Goal: Task Accomplishment & Management: Manage account settings

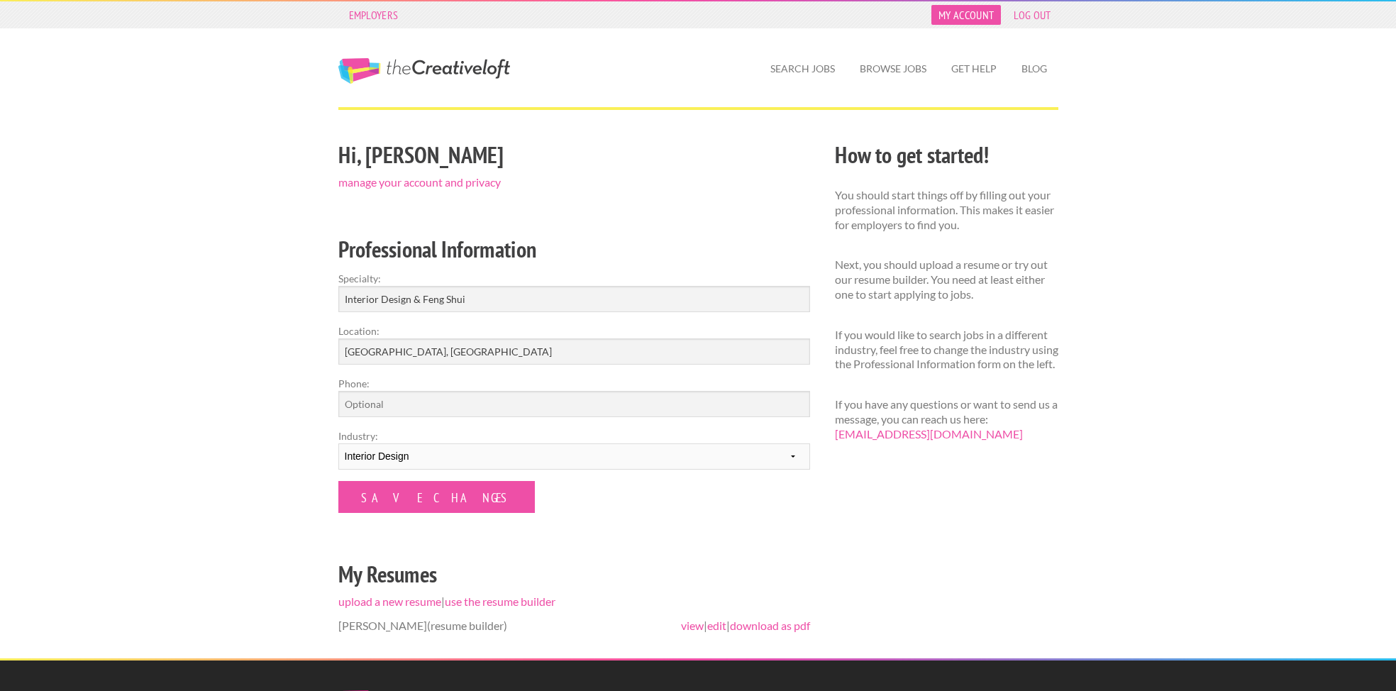
click at [1001, 18] on link "My Account" at bounding box center [966, 15] width 70 height 20
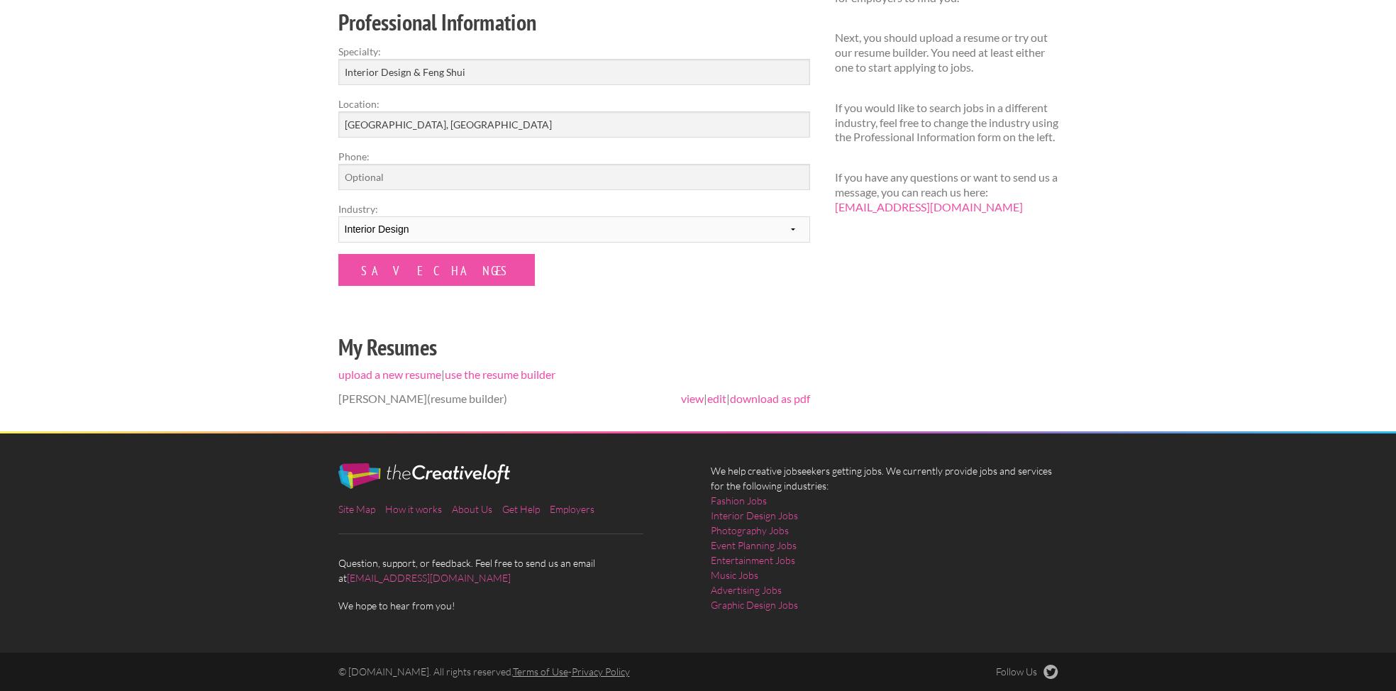
scroll to position [433, 0]
click at [724, 405] on link "edit" at bounding box center [716, 397] width 19 height 13
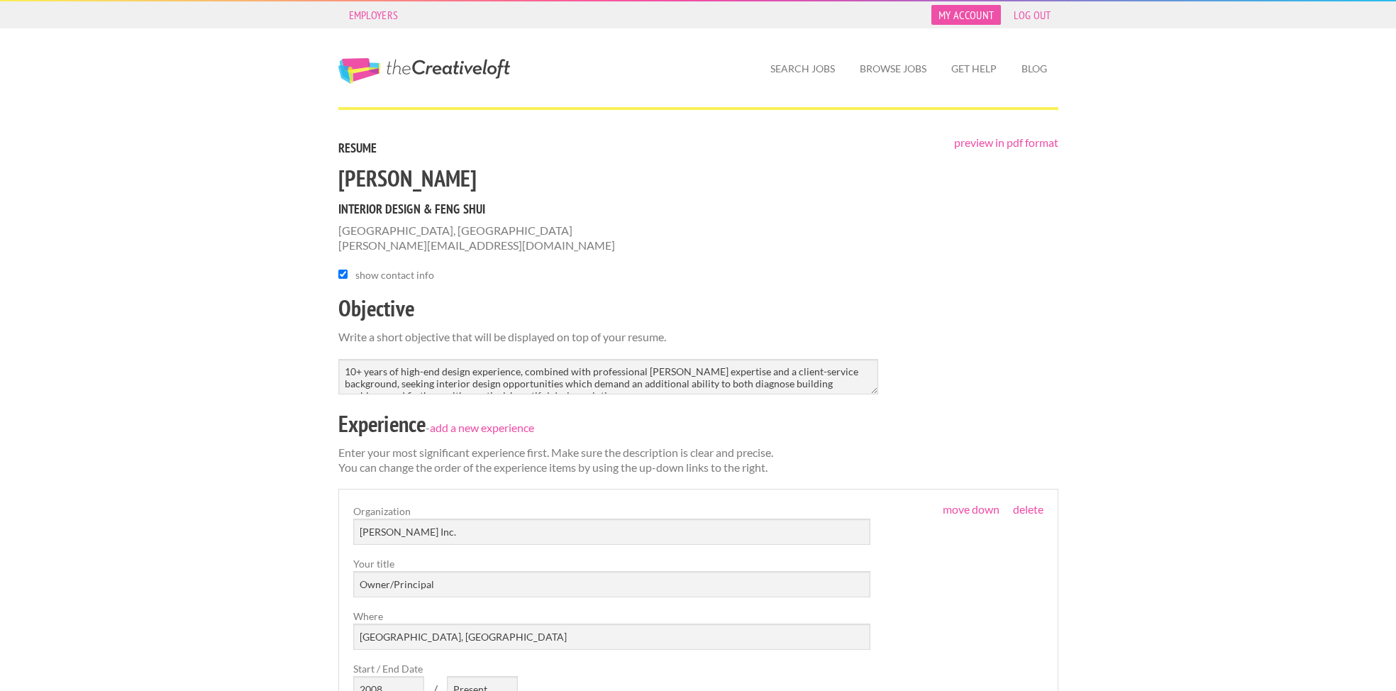
click at [1001, 18] on link "My Account" at bounding box center [966, 15] width 70 height 20
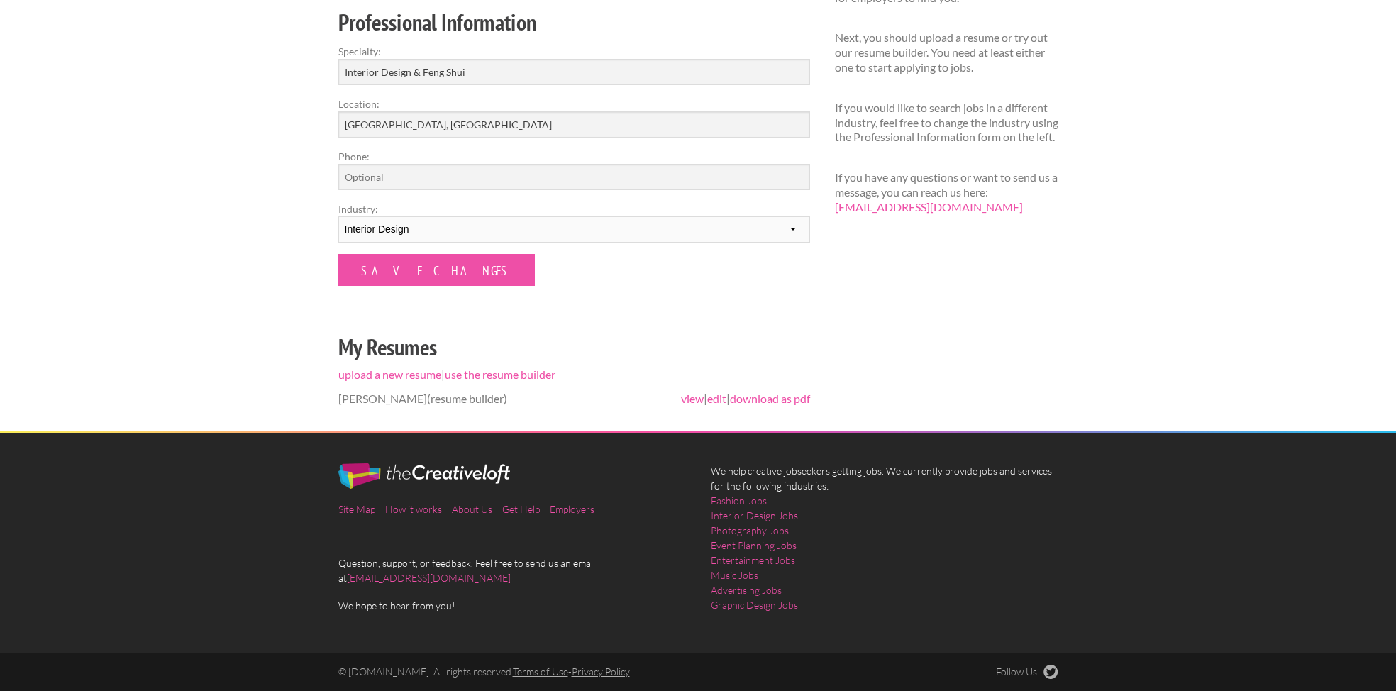
scroll to position [173, 0]
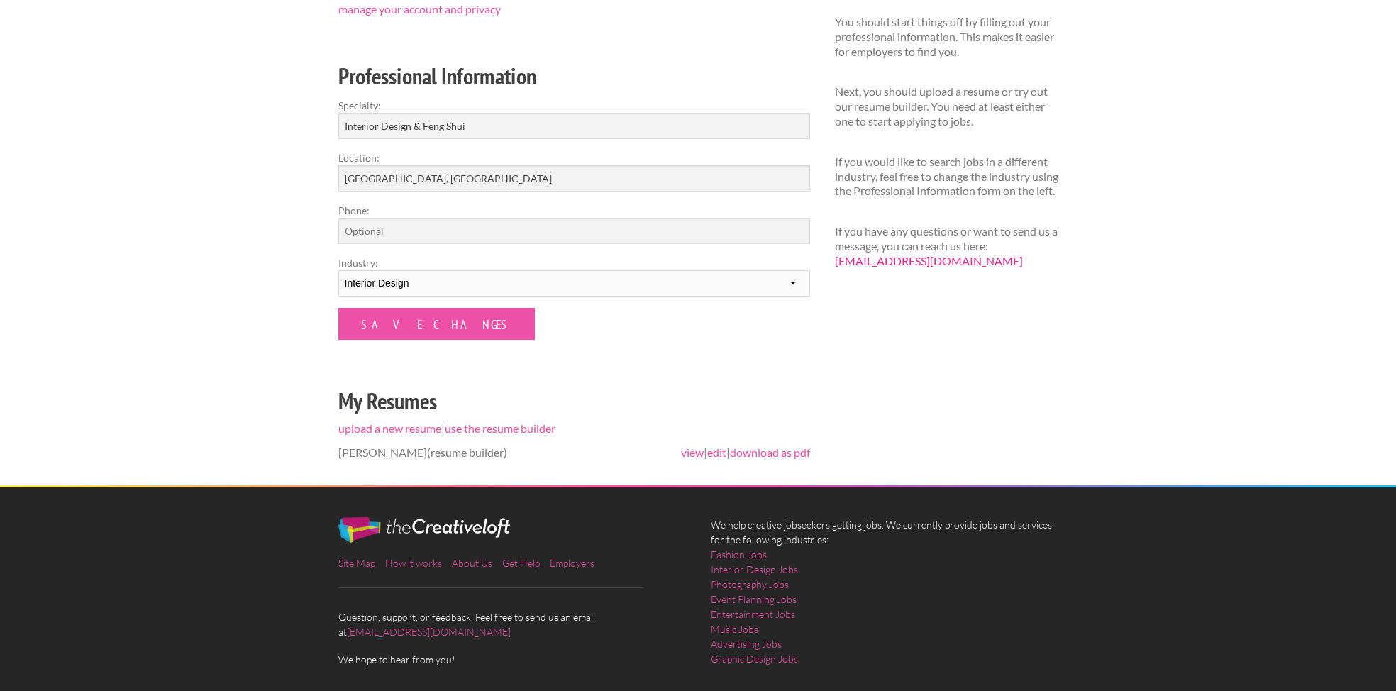
click at [1023, 267] on link "[EMAIL_ADDRESS][DOMAIN_NAME]" at bounding box center [929, 260] width 188 height 13
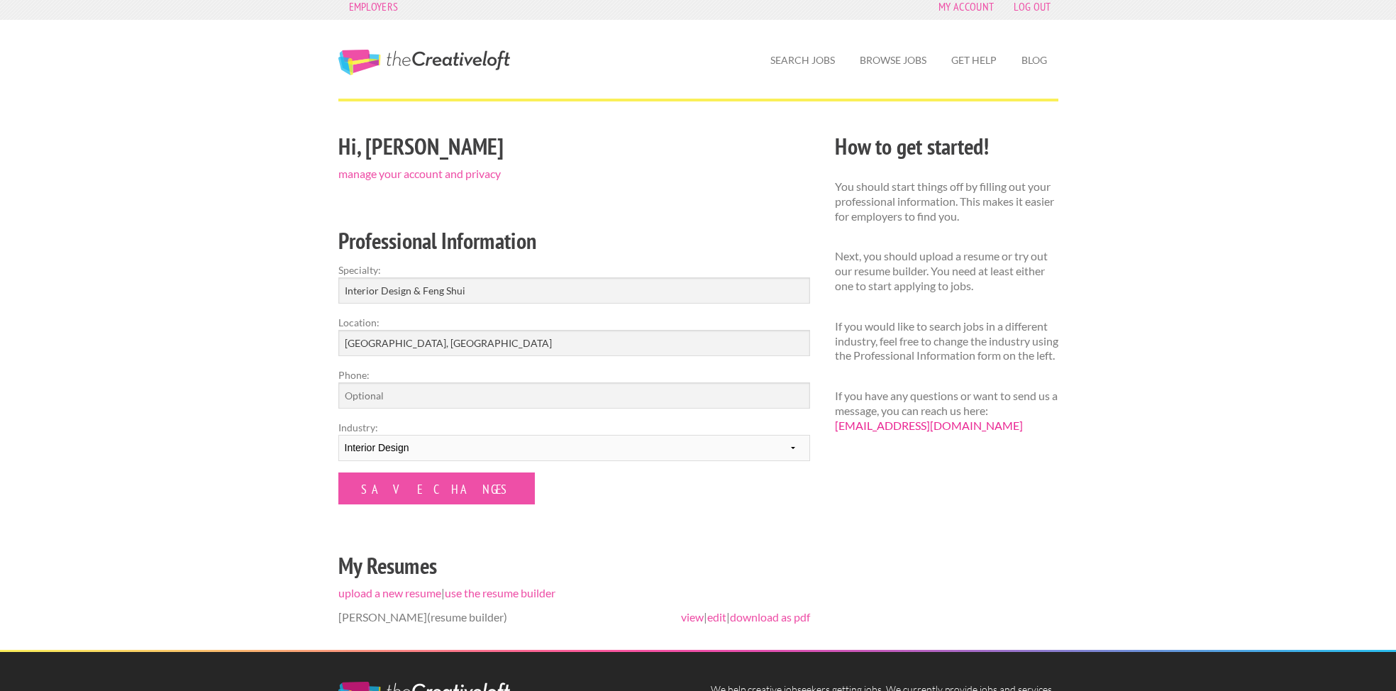
scroll to position [0, 0]
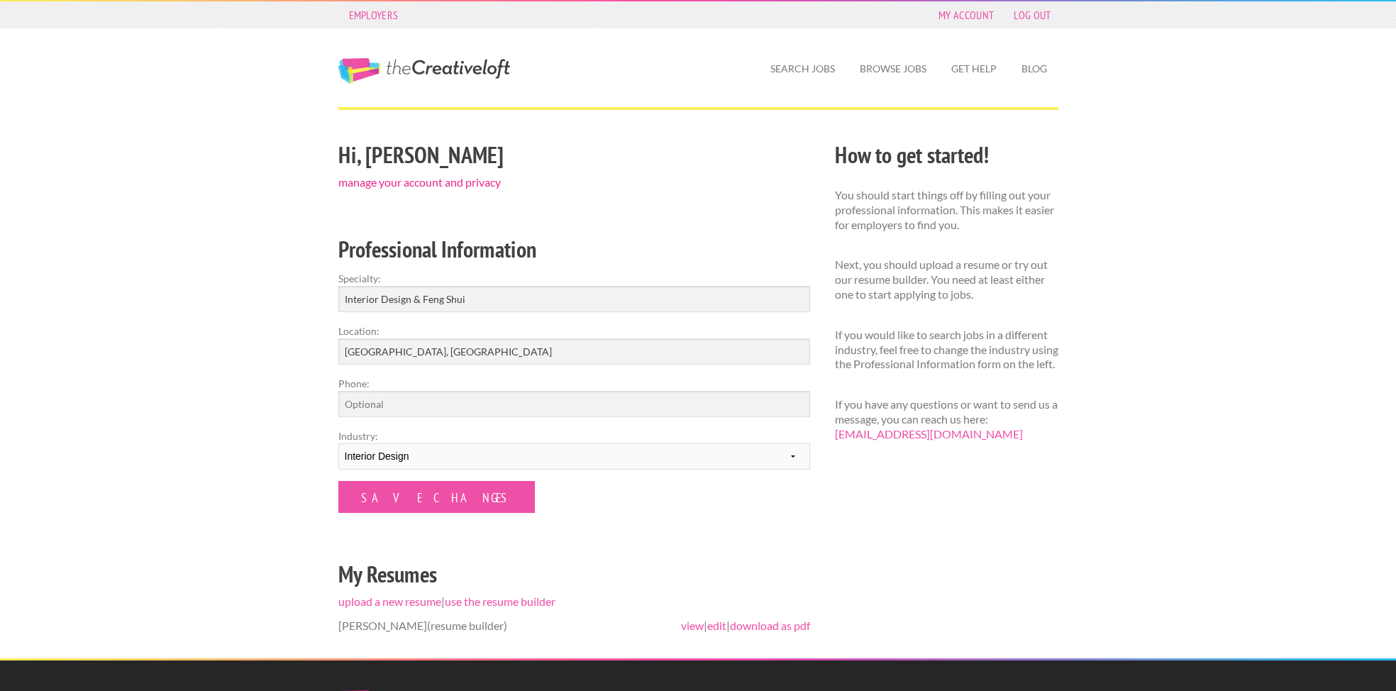
click at [338, 189] on link "manage your account and privacy" at bounding box center [419, 181] width 162 height 13
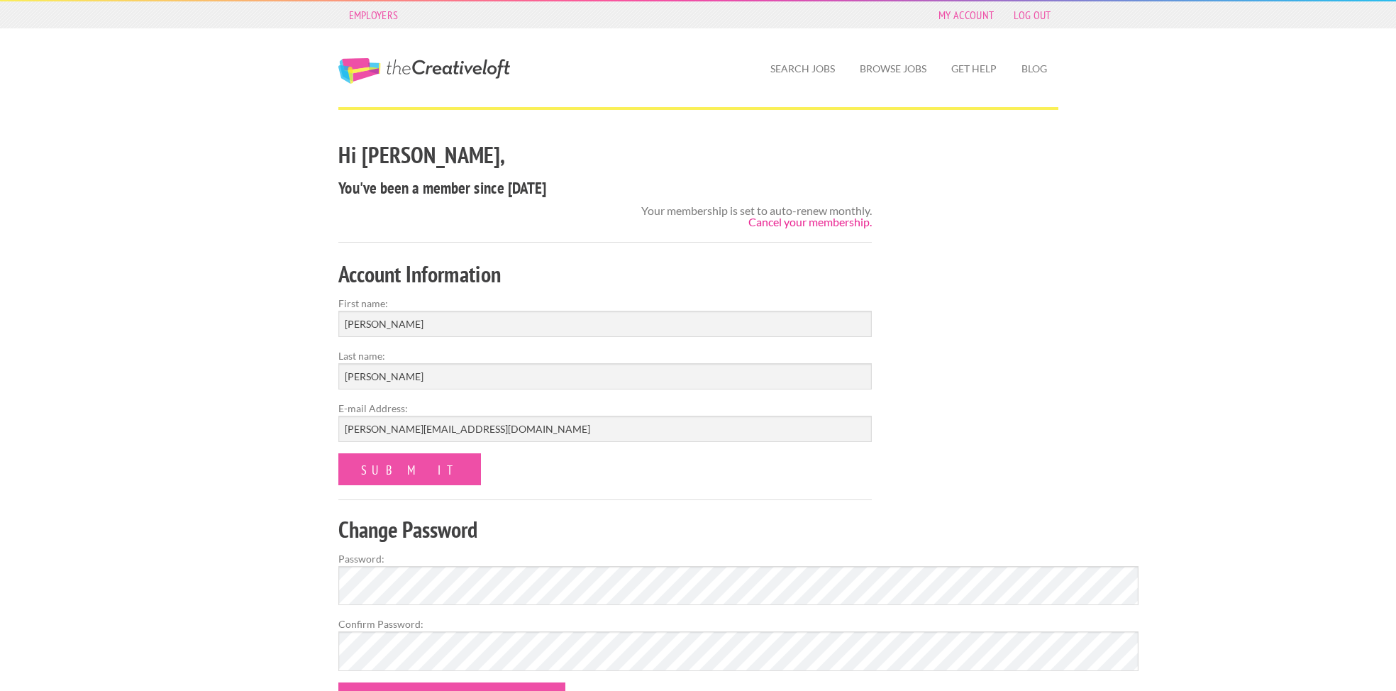
click at [803, 228] on link "Cancel your membership." at bounding box center [809, 221] width 123 height 13
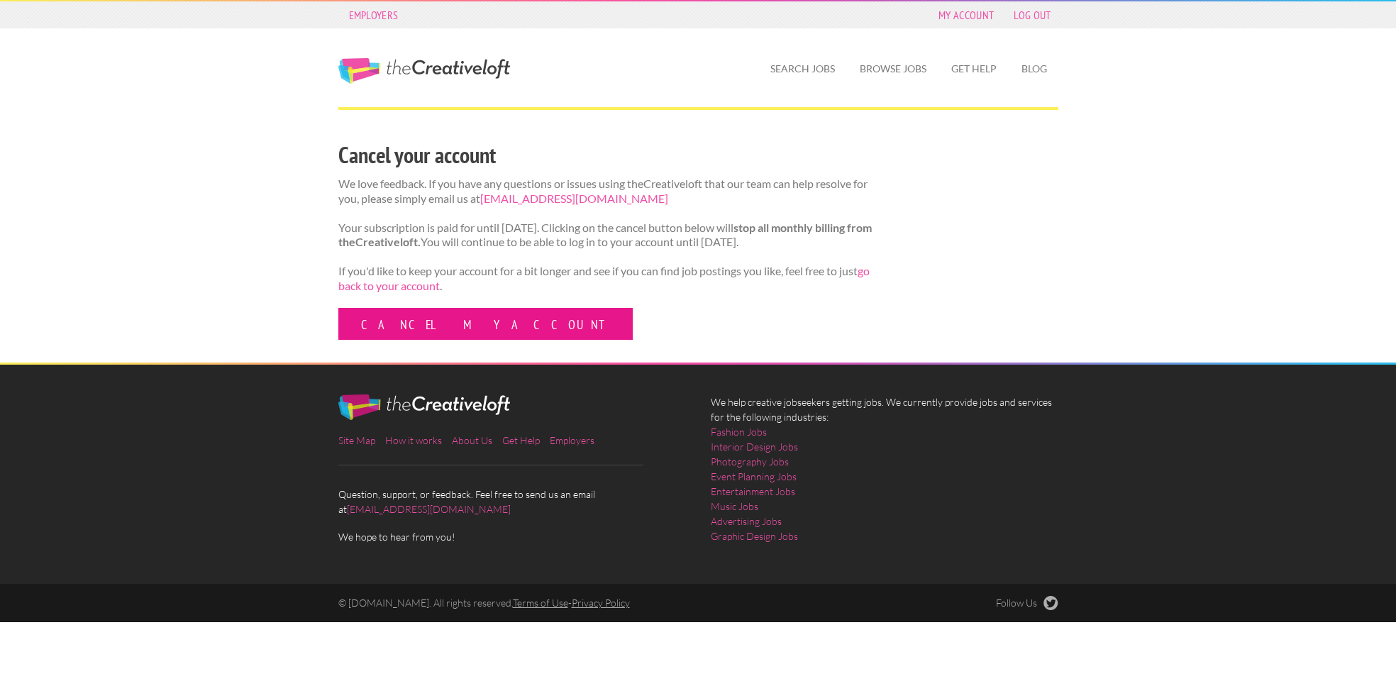
click at [338, 340] on link "Cancel my account" at bounding box center [485, 324] width 294 height 32
